Goal: Use online tool/utility: Utilize a website feature to perform a specific function

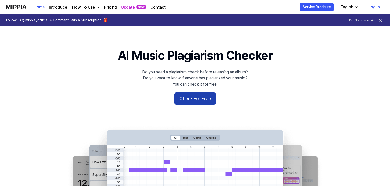
click at [195, 99] on button "Check For Free" at bounding box center [195, 99] width 42 height 12
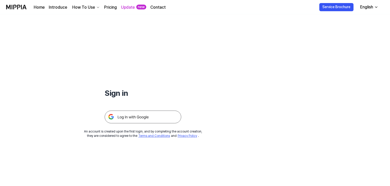
click at [137, 118] on img at bounding box center [143, 117] width 77 height 13
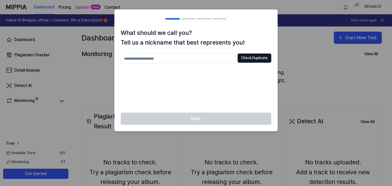
click at [167, 57] on input "text" at bounding box center [178, 59] width 115 height 10
type input "******"
drag, startPoint x: 264, startPoint y: 55, endPoint x: 265, endPoint y: 61, distance: 5.9
click at [265, 56] on button "Check Duplicate" at bounding box center [255, 58] width 34 height 9
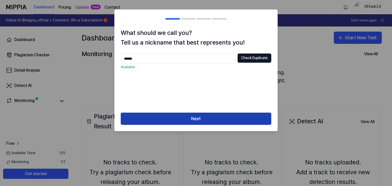
click at [209, 123] on button "Next" at bounding box center [196, 119] width 151 height 12
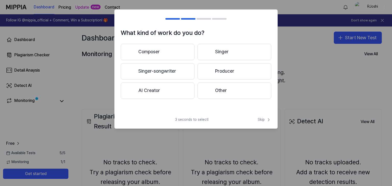
click at [163, 74] on button "Singer-songwriter" at bounding box center [158, 71] width 74 height 16
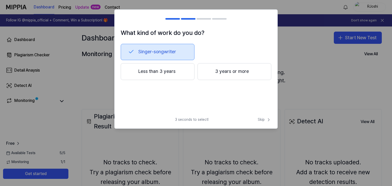
click at [191, 120] on span "3 seconds to select!" at bounding box center [191, 119] width 33 height 5
click at [141, 72] on button "Less than 3 years" at bounding box center [158, 71] width 74 height 17
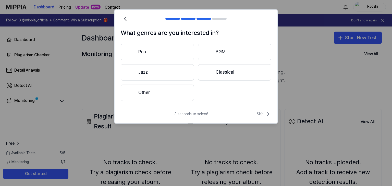
click at [172, 97] on button "Other" at bounding box center [157, 93] width 73 height 16
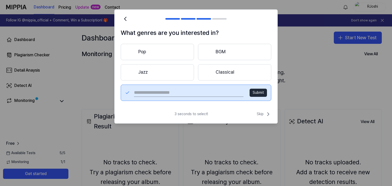
click at [202, 95] on input "text" at bounding box center [188, 93] width 109 height 8
type input "**********"
click at [258, 92] on button "Submit" at bounding box center [258, 93] width 17 height 8
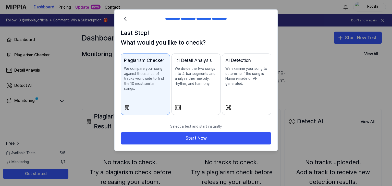
click at [158, 84] on p "We compare your song against thousands of tracks worldwide to find the 10 most …" at bounding box center [145, 78] width 43 height 25
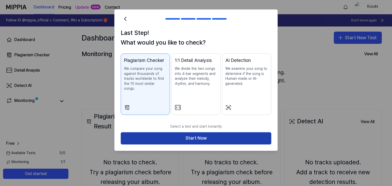
click at [199, 134] on button "Start Now" at bounding box center [196, 138] width 151 height 12
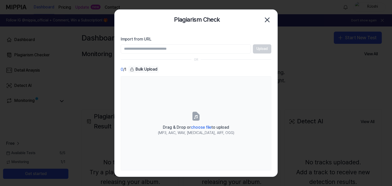
click at [266, 48] on div "Upload" at bounding box center [196, 48] width 151 height 9
click at [159, 48] on input "Import from URL" at bounding box center [186, 48] width 130 height 9
click at [268, 22] on icon "button" at bounding box center [267, 20] width 8 height 8
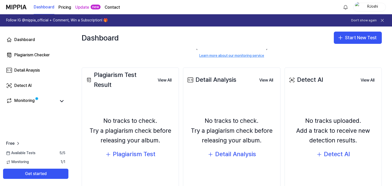
scroll to position [51, 0]
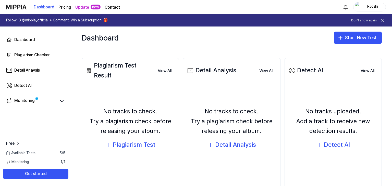
click at [133, 145] on div "Plagiarism Test" at bounding box center [134, 145] width 43 height 10
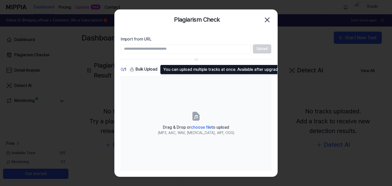
click at [145, 71] on div "Bulk Upload" at bounding box center [143, 69] width 31 height 7
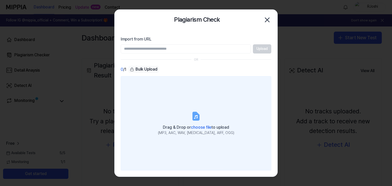
click at [201, 127] on span "choose file" at bounding box center [201, 127] width 20 height 5
click at [0, 0] on input "Drag & Drop or choose file to upload (MP3, AAC, WAV, [MEDICAL_DATA], AIFF, OGG)" at bounding box center [0, 0] width 0 height 0
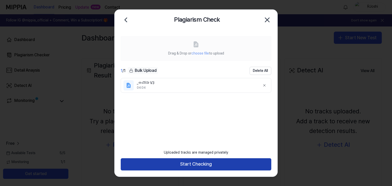
click at [200, 164] on button "Start Checking" at bounding box center [196, 164] width 151 height 12
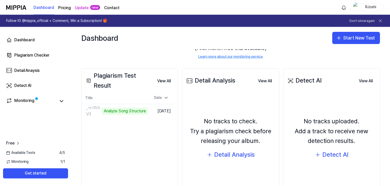
scroll to position [66, 0]
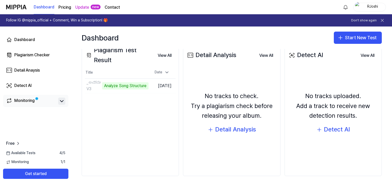
click at [63, 101] on icon at bounding box center [61, 102] width 3 height 2
click at [62, 100] on icon at bounding box center [62, 101] width 6 height 6
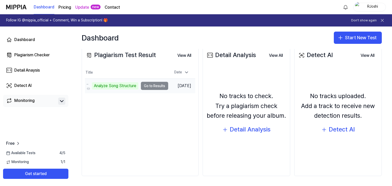
click at [154, 85] on td "_ಅಮ್ಮಾ V3 Analyze Song Structure Go to Results" at bounding box center [126, 86] width 83 height 14
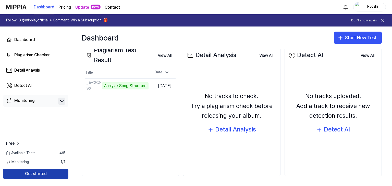
click at [48, 174] on button "Get started" at bounding box center [35, 174] width 65 height 10
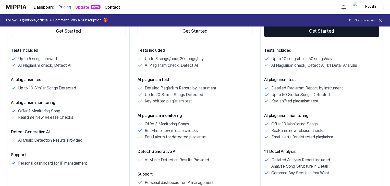
scroll to position [128, 0]
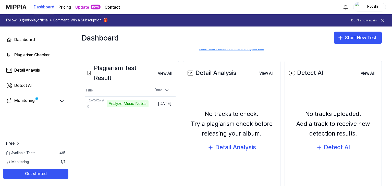
scroll to position [51, 0]
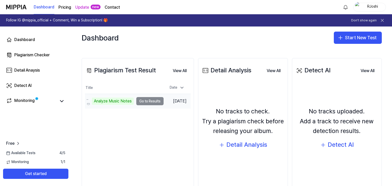
click at [149, 101] on td "_ಅಮ್ಮಾ V3 Analyze Music Notes Go to Results" at bounding box center [124, 101] width 79 height 14
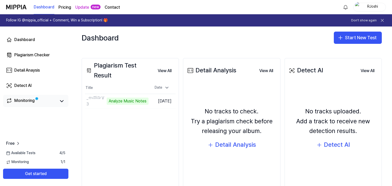
click at [50, 101] on link "Monitoring" at bounding box center [31, 101] width 50 height 7
